Goal: Transaction & Acquisition: Purchase product/service

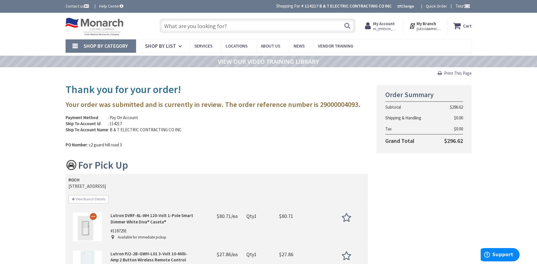
click at [217, 25] on input "text" at bounding box center [258, 26] width 196 height 15
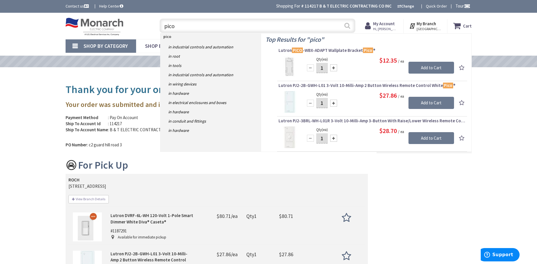
type input "pico"
click at [346, 26] on button "Search" at bounding box center [348, 25] width 8 height 13
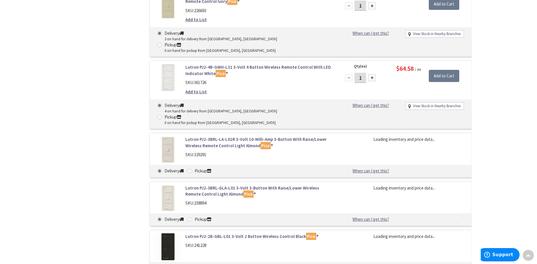
type input "Boston [GEOGRAPHIC_DATA], [GEOGRAPHIC_DATA]"
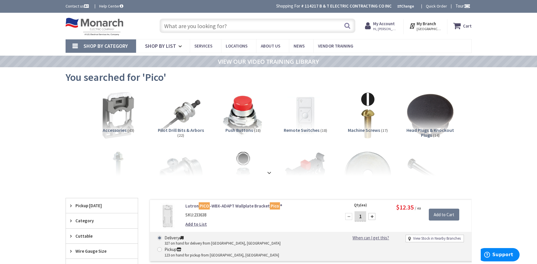
click at [86, 205] on span "Pickup [DATE]" at bounding box center [98, 206] width 47 height 6
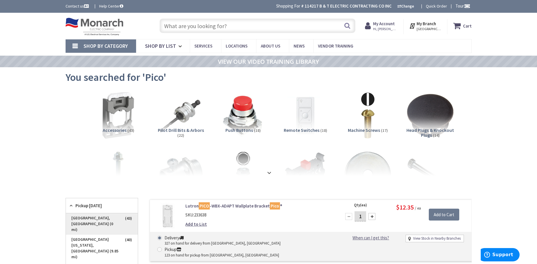
click at [89, 216] on span "[GEOGRAPHIC_DATA], [GEOGRAPHIC_DATA] (0 mi)" at bounding box center [102, 224] width 72 height 21
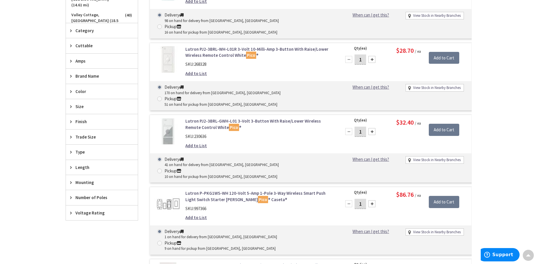
scroll to position [290, 0]
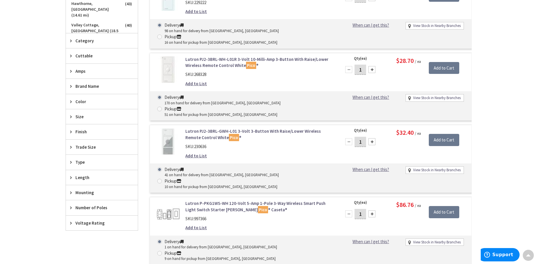
click at [87, 86] on span "Brand Name" at bounding box center [98, 86] width 47 height 6
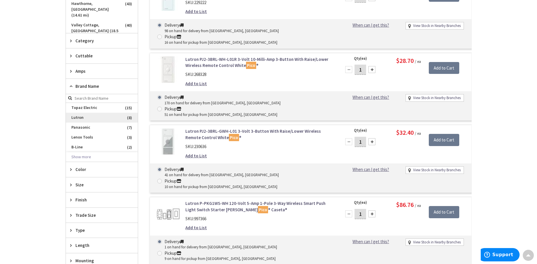
click at [82, 119] on span "Lutron" at bounding box center [102, 118] width 72 height 10
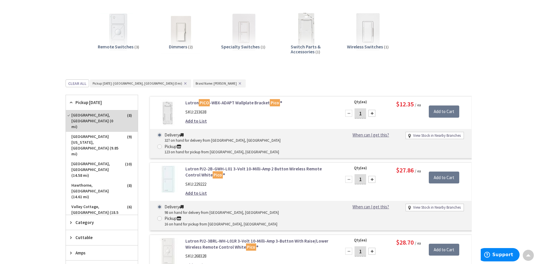
scroll to position [62, 0]
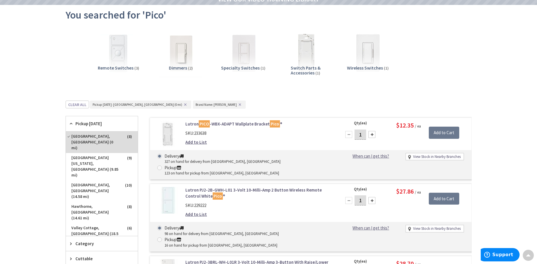
click at [177, 51] on img at bounding box center [180, 53] width 53 height 53
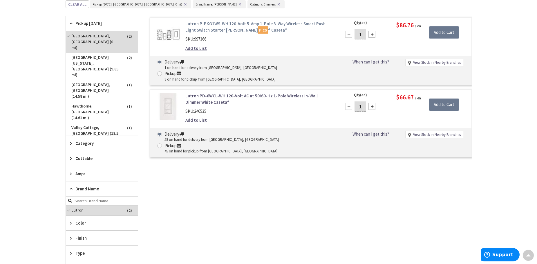
scroll to position [0, 0]
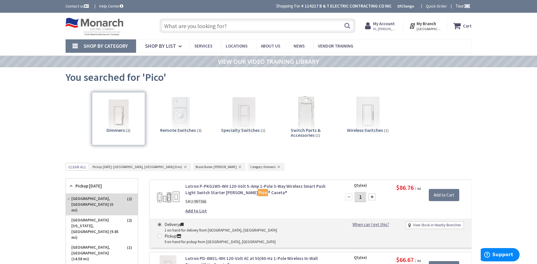
click at [192, 27] on input "text" at bounding box center [258, 26] width 196 height 15
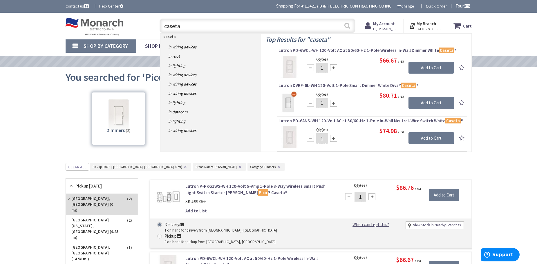
type input "caseta"
click at [350, 26] on button "Search" at bounding box center [348, 25] width 8 height 13
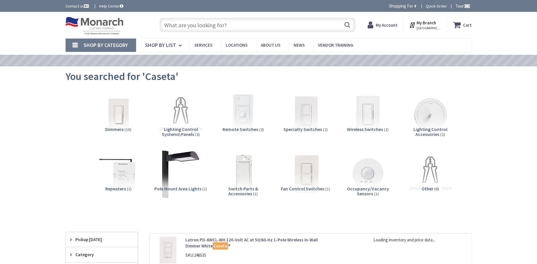
click at [240, 118] on img at bounding box center [243, 115] width 53 height 53
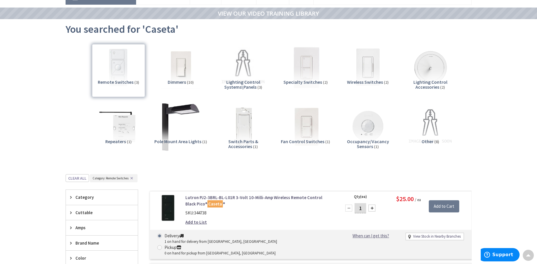
scroll to position [48, 0]
click at [366, 67] on img at bounding box center [368, 67] width 53 height 53
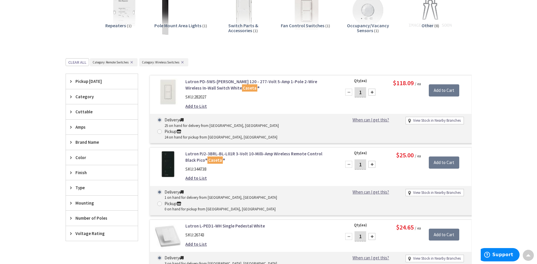
scroll to position [0, 0]
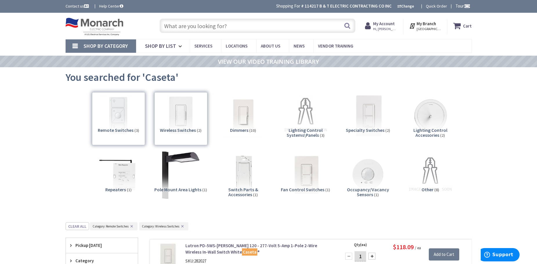
click at [369, 113] on img at bounding box center [368, 115] width 53 height 53
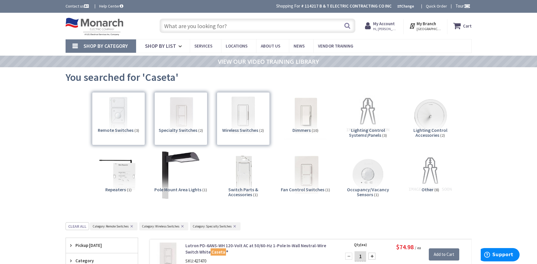
click at [308, 120] on img at bounding box center [305, 115] width 53 height 53
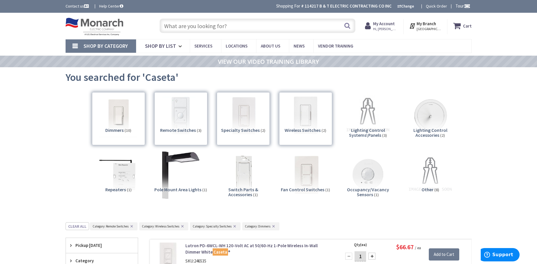
click at [137, 118] on div "Dimmers (10)" at bounding box center [118, 118] width 53 height 53
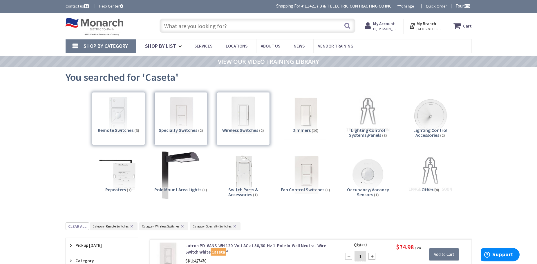
click at [302, 108] on img at bounding box center [305, 115] width 53 height 53
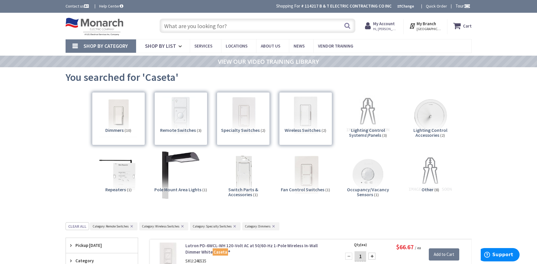
click at [243, 107] on div "Specialty Switches (2)" at bounding box center [243, 118] width 53 height 53
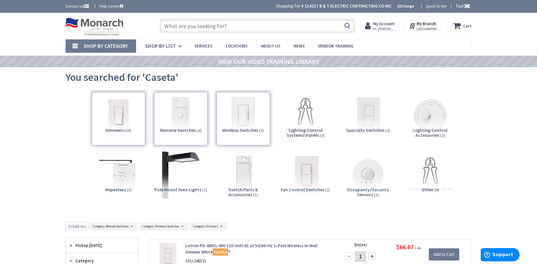
click at [185, 107] on div "Remote Switches (3)" at bounding box center [180, 118] width 53 height 53
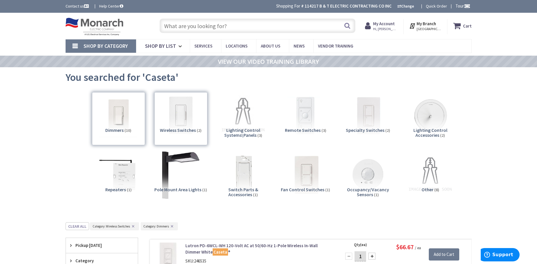
click at [114, 120] on div "Dimmers (10)" at bounding box center [118, 118] width 53 height 53
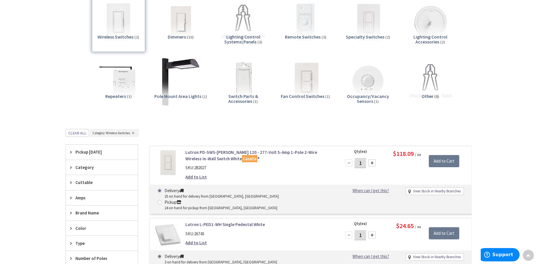
scroll to position [77, 0]
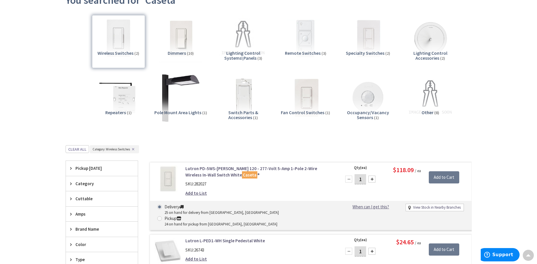
click at [121, 50] on div "Wireless Switches (2)" at bounding box center [118, 41] width 53 height 53
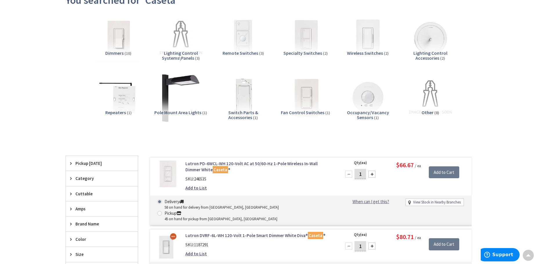
click at [122, 48] on img at bounding box center [118, 38] width 53 height 53
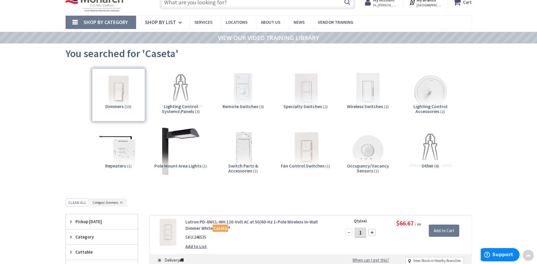
scroll to position [19, 0]
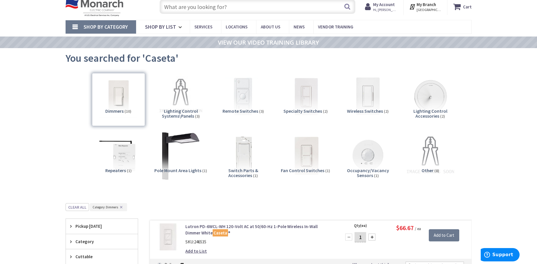
click at [435, 152] on img at bounding box center [430, 156] width 53 height 53
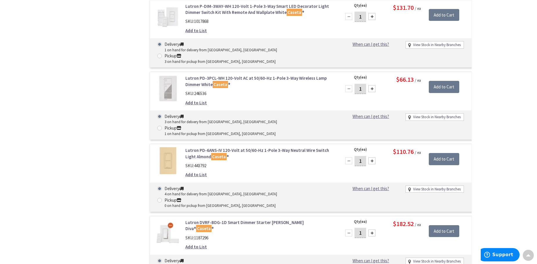
scroll to position [797, 0]
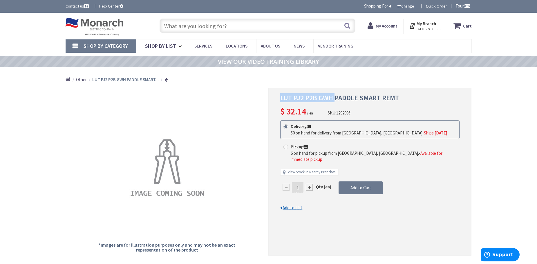
drag, startPoint x: 333, startPoint y: 96, endPoint x: 276, endPoint y: 97, distance: 57.2
click at [276, 97] on div "LUT PJ2 P2B GWH PADDLE SMART REMT $ 32.14 / ea SKU: 1292095 This product is Dis…" at bounding box center [369, 172] width 203 height 168
copy span "LUT PJ2 P2B GWH"
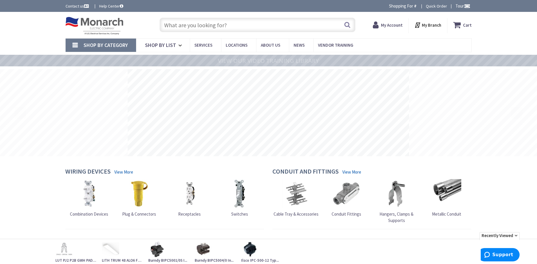
drag, startPoint x: 77, startPoint y: 44, endPoint x: 74, endPoint y: 45, distance: 3.3
click at [76, 44] on link "Shop By Category" at bounding box center [101, 45] width 71 height 13
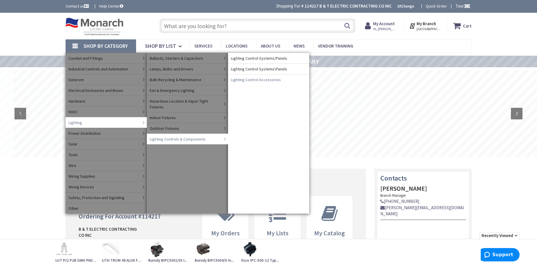
click at [266, 80] on span "Lighting Control Accessories" at bounding box center [256, 80] width 50 height 6
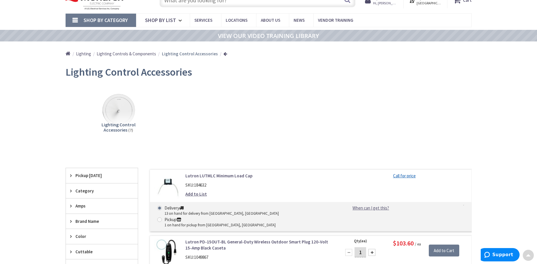
scroll to position [20, 0]
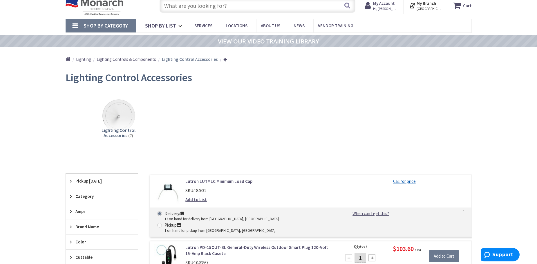
click at [203, 9] on input "text" at bounding box center [258, 5] width 196 height 15
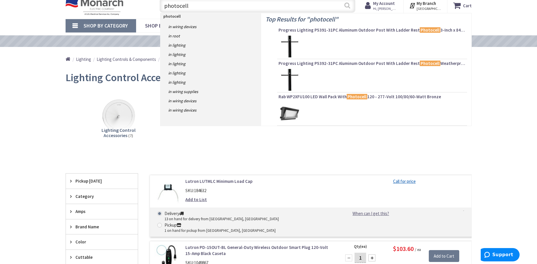
type input "photocell"
click at [346, 3] on button "Search" at bounding box center [348, 5] width 8 height 13
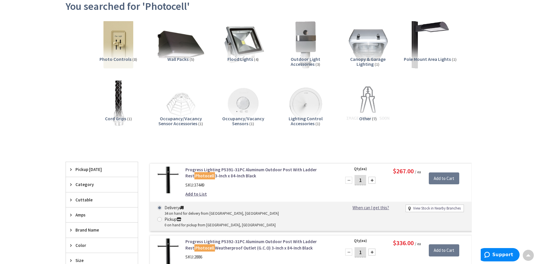
scroll to position [55, 0]
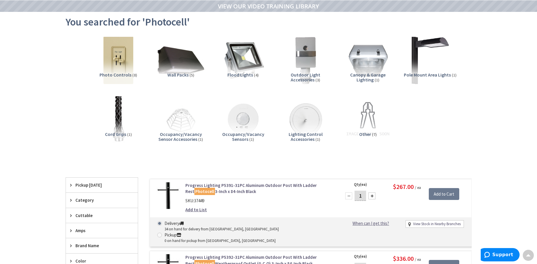
click at [91, 181] on div "Pickup [DATE]" at bounding box center [102, 185] width 72 height 15
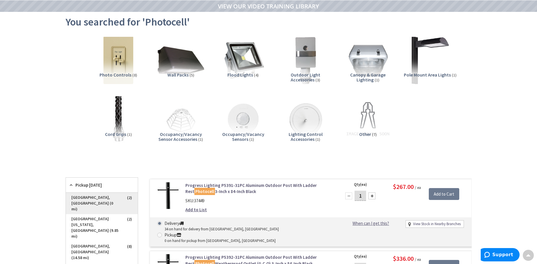
click at [99, 198] on span "[GEOGRAPHIC_DATA], [GEOGRAPHIC_DATA] (0 mi)" at bounding box center [102, 203] width 72 height 21
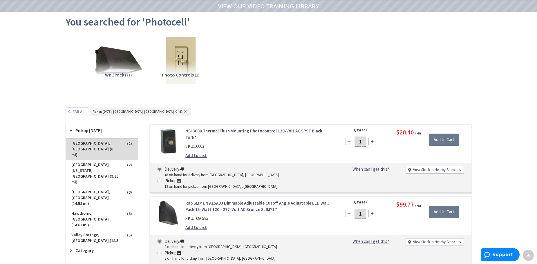
click at [91, 138] on div "Pickup [DATE]" at bounding box center [102, 130] width 72 height 15
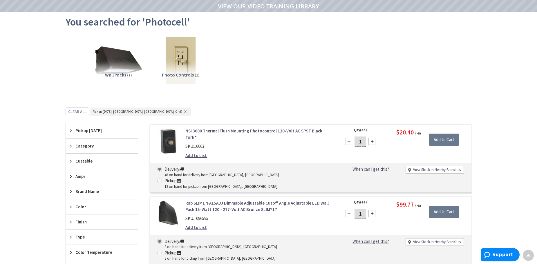
click at [182, 111] on button "✕" at bounding box center [185, 112] width 6 height 4
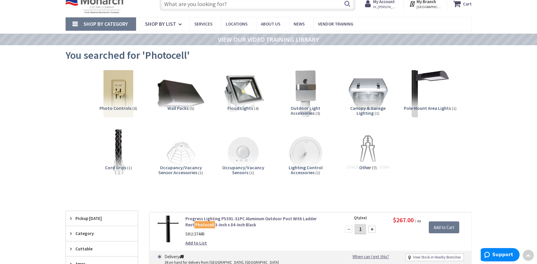
scroll to position [0, 0]
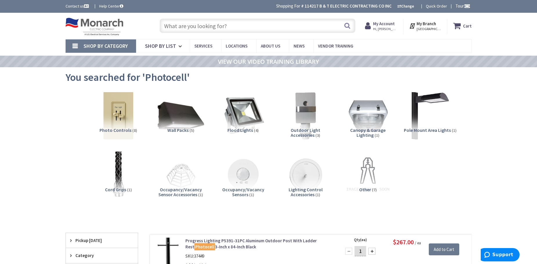
click at [216, 25] on input "text" at bounding box center [258, 26] width 196 height 15
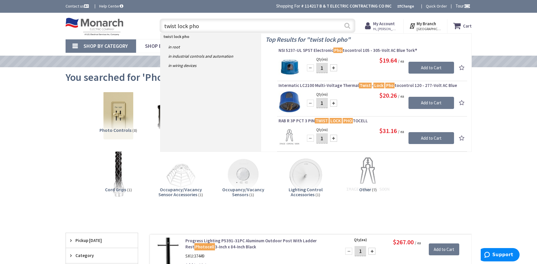
type input "twist lock pho"
click at [349, 25] on button "Search" at bounding box center [348, 25] width 8 height 13
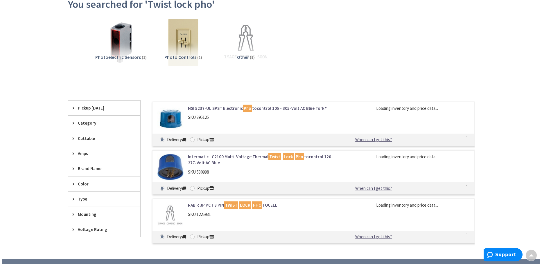
scroll to position [59, 0]
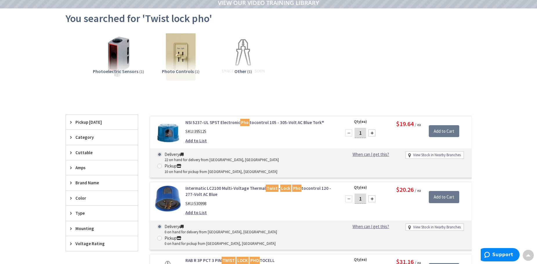
click at [162, 164] on span at bounding box center [159, 166] width 5 height 5
click at [163, 164] on input "Pickup 10 on hand for pickup from New Rochelle, NY" at bounding box center [161, 166] width 4 height 4
radio input "true"
drag, startPoint x: 364, startPoint y: 133, endPoint x: 356, endPoint y: 134, distance: 7.9
click at [356, 134] on input "1" at bounding box center [361, 133] width 12 height 10
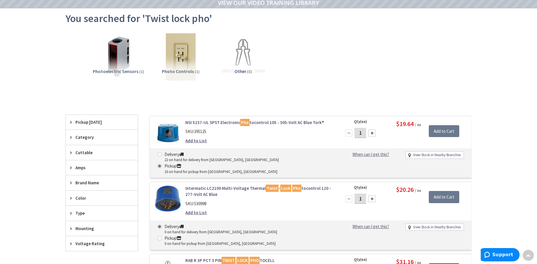
type input "3"
type input "2"
click at [443, 133] on input "Add to Cart" at bounding box center [444, 131] width 30 height 12
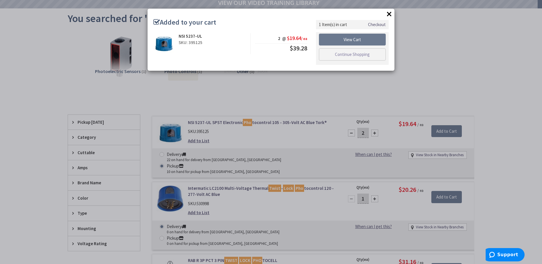
click at [383, 26] on link "Checkout" at bounding box center [377, 24] width 18 height 6
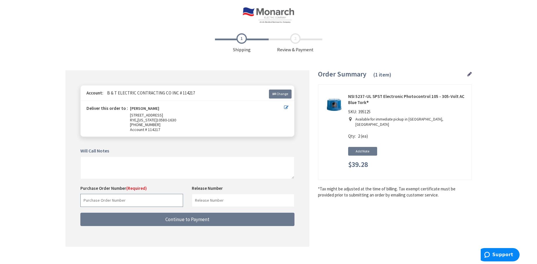
click at [103, 199] on input "text" at bounding box center [131, 200] width 103 height 13
type input "lincoln rise"
click at [80, 213] on button "Continue to Payment" at bounding box center [187, 220] width 214 height 14
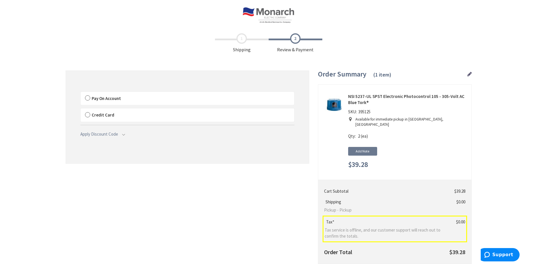
click at [86, 98] on label "Pay On Account" at bounding box center [188, 98] width 214 height 13
click at [89, 99] on label "Pay On Account" at bounding box center [188, 98] width 214 height 13
click at [81, 93] on input "Pay On Account" at bounding box center [81, 93] width 0 height 0
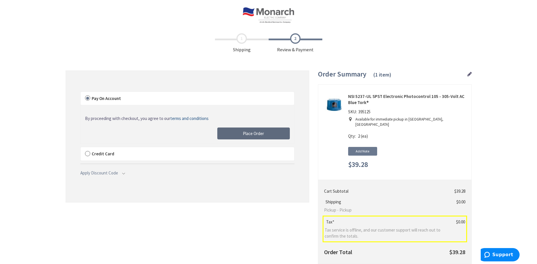
click at [265, 138] on button "Place Order" at bounding box center [253, 134] width 73 height 12
